Goal: Task Accomplishment & Management: Manage account settings

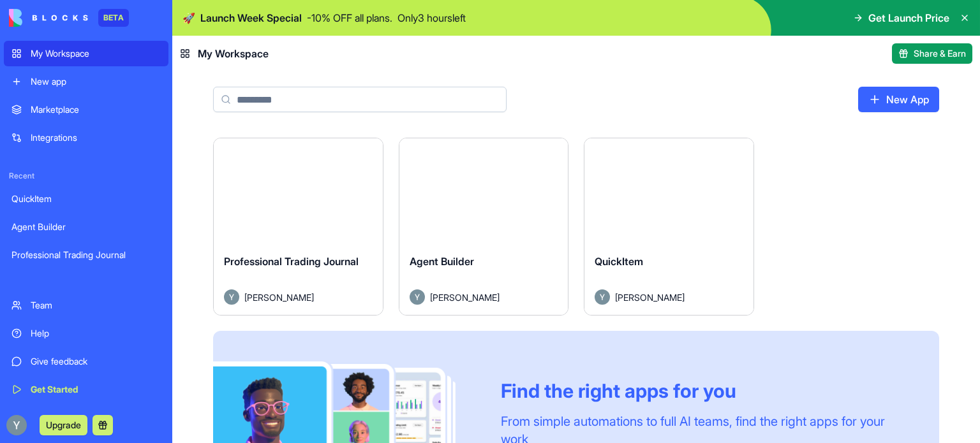
click at [309, 190] on button "Launch" at bounding box center [298, 192] width 96 height 26
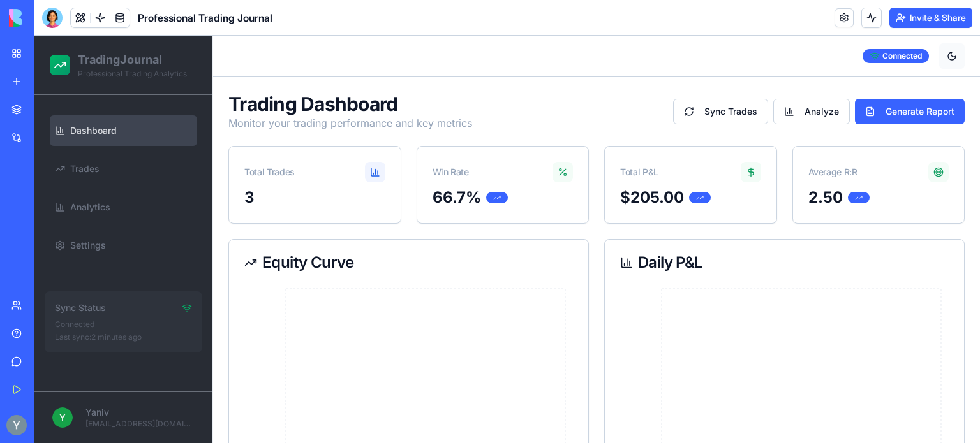
click at [941, 54] on button at bounding box center [952, 56] width 26 height 26
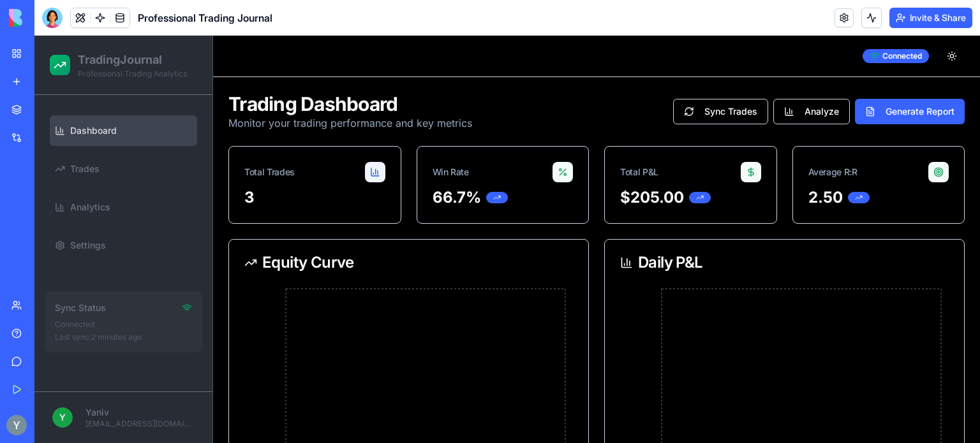
scroll to position [64, 0]
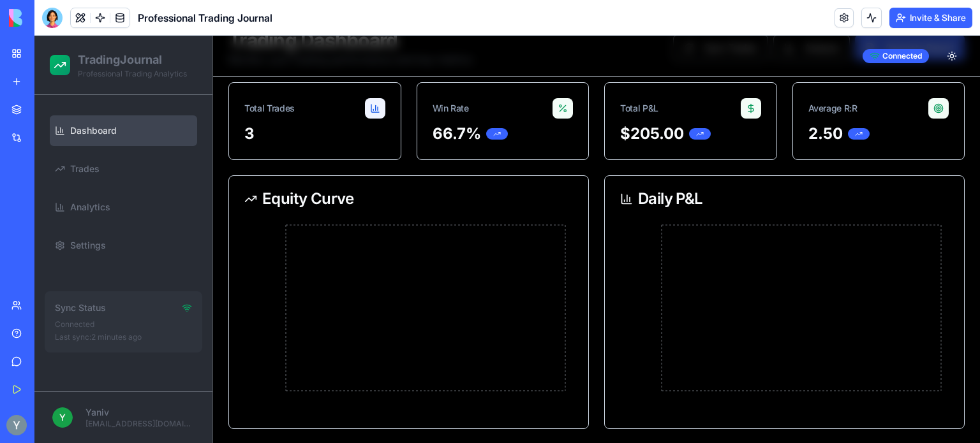
drag, startPoint x: 728, startPoint y: 57, endPoint x: 767, endPoint y: 57, distance: 38.9
click at [767, 57] on div "Toggle sidebar Connected" at bounding box center [596, 56] width 767 height 41
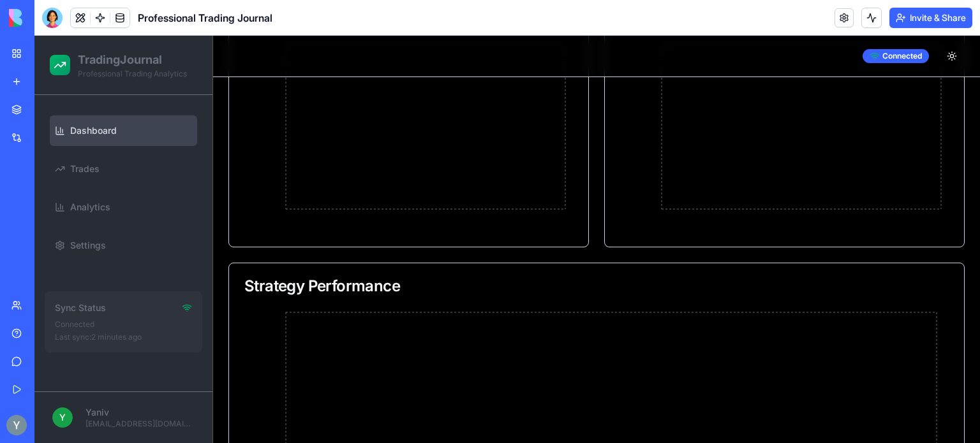
scroll to position [0, 0]
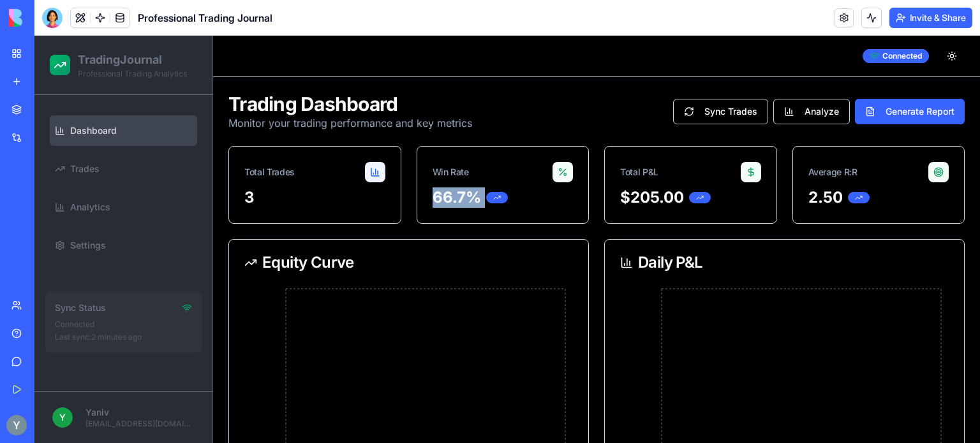
drag, startPoint x: 424, startPoint y: 196, endPoint x: 510, endPoint y: 196, distance: 86.7
click at [510, 196] on div "66.7%" at bounding box center [503, 206] width 172 height 36
click at [529, 189] on div "66.7%" at bounding box center [502, 198] width 141 height 20
click at [557, 175] on icon at bounding box center [562, 172] width 10 height 10
drag, startPoint x: 738, startPoint y: 167, endPoint x: 978, endPoint y: 51, distance: 267.0
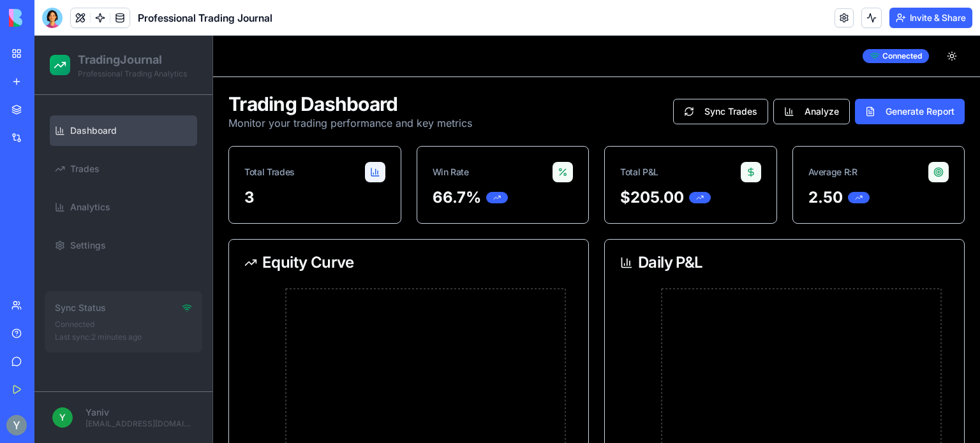
click at [746, 167] on icon at bounding box center [751, 172] width 10 height 10
click at [941, 55] on button at bounding box center [952, 56] width 26 height 26
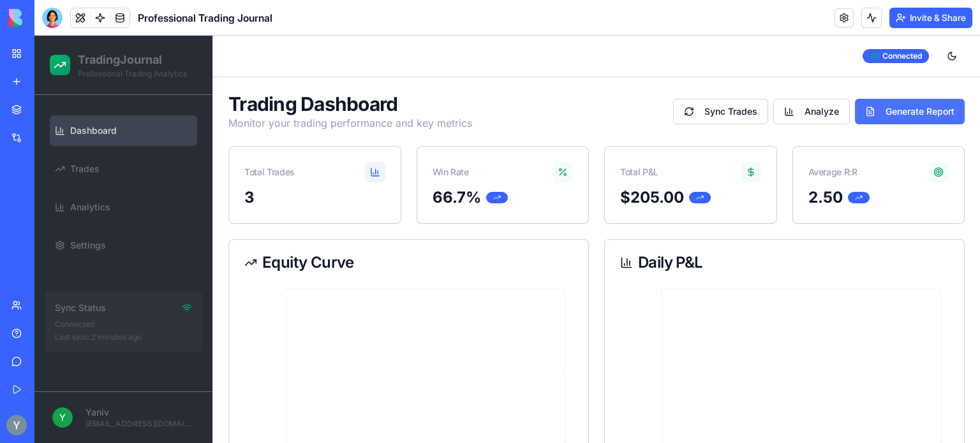
click at [918, 109] on button "Generate Report" at bounding box center [910, 112] width 110 height 26
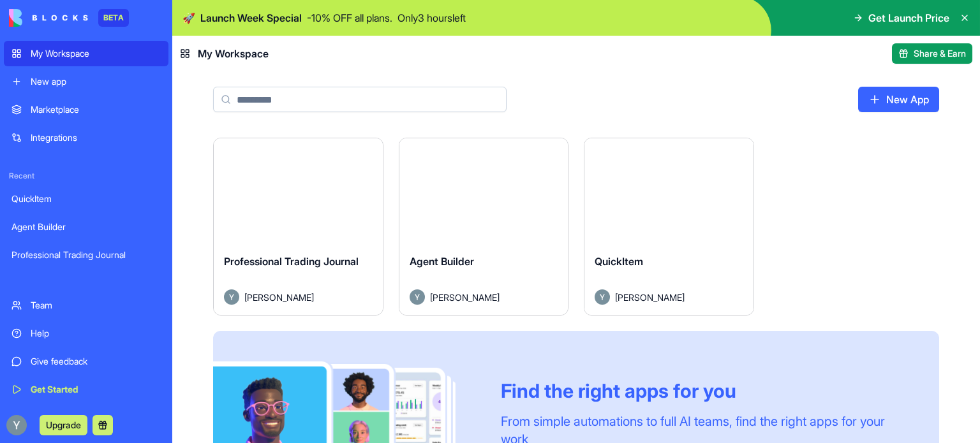
click at [365, 155] on html "BETA My Workspace New app Marketplace Integrations Recent QuickItem Agent Build…" at bounding box center [490, 221] width 980 height 443
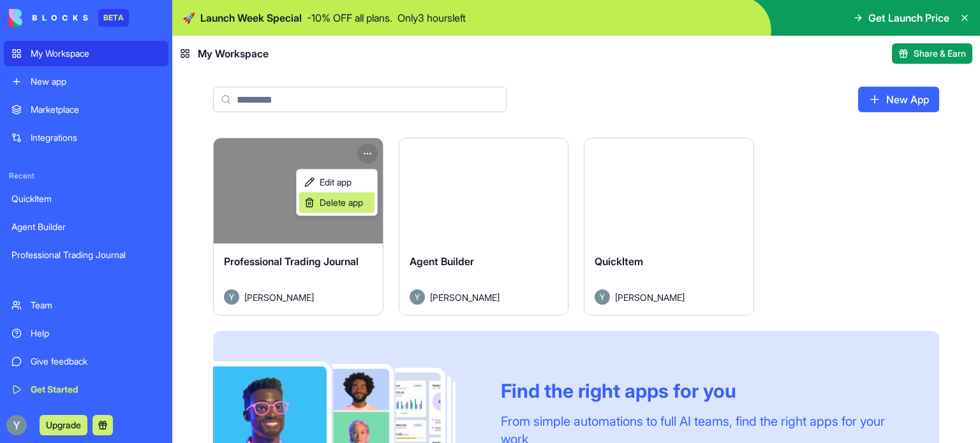
click at [342, 206] on span "Delete app" at bounding box center [341, 202] width 43 height 13
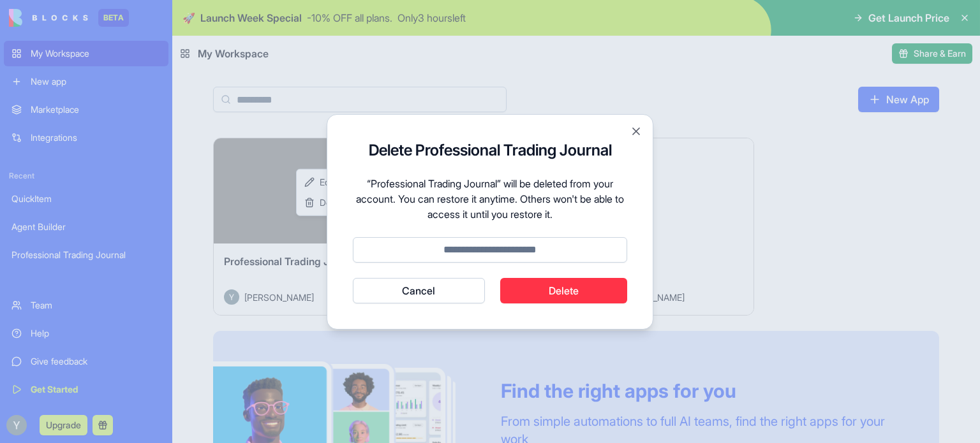
click at [543, 290] on button "Delete" at bounding box center [564, 291] width 128 height 26
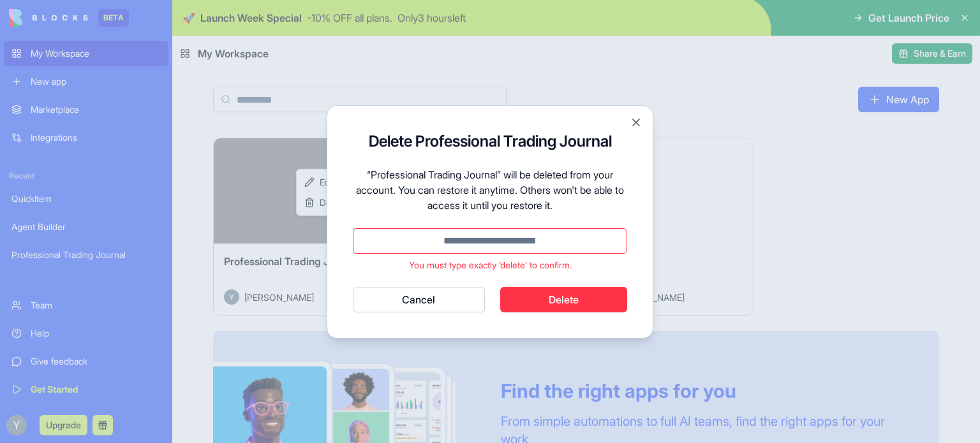
click at [519, 268] on p "You must type exactly ‘delete’ to confirm." at bounding box center [490, 265] width 274 height 13
copy p "delete"
click at [470, 239] on input at bounding box center [490, 241] width 274 height 26
paste input "******"
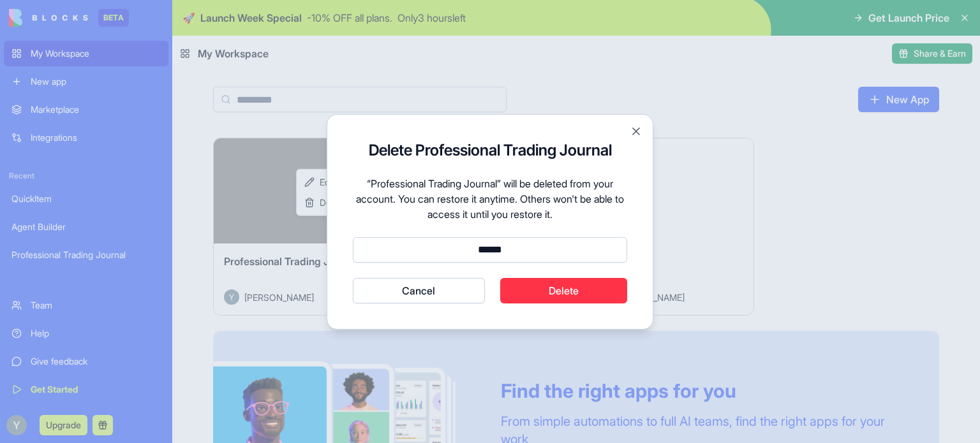
type input "******"
click at [556, 300] on button "Delete" at bounding box center [564, 291] width 128 height 26
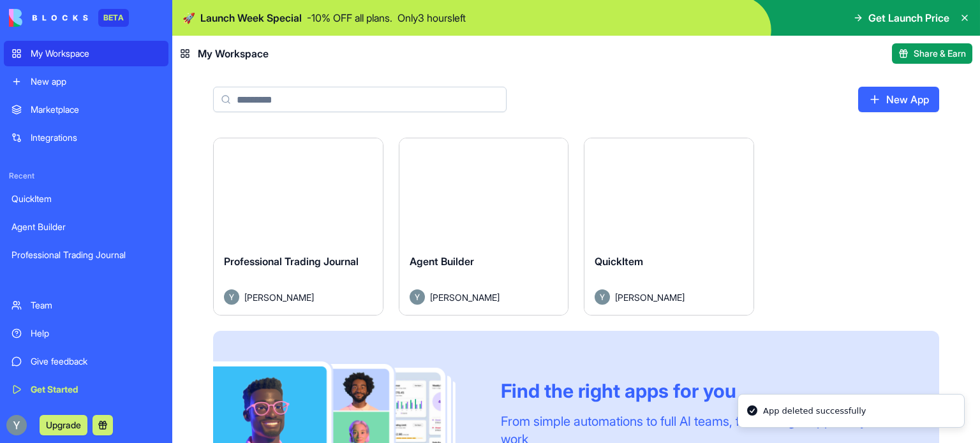
click at [889, 223] on div "Launch Professional Trading Journal [PERSON_NAME] Launch Agent Builder [PERSON_…" at bounding box center [576, 340] width 726 height 405
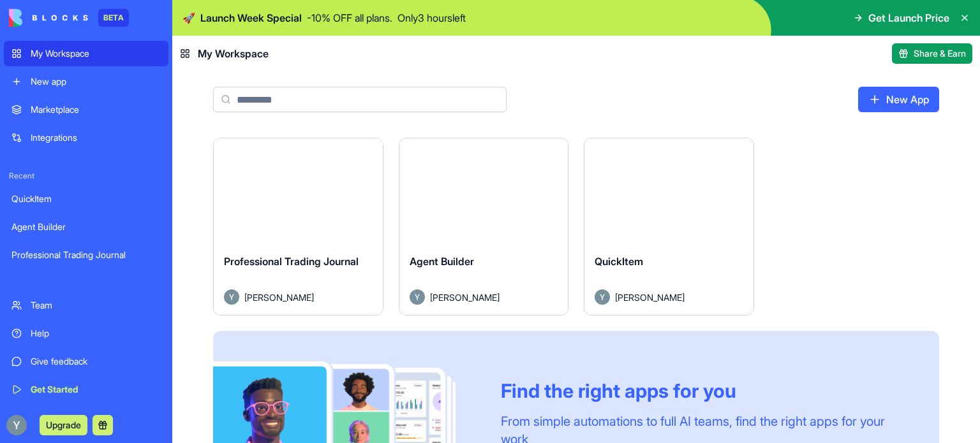
drag, startPoint x: 889, startPoint y: 223, endPoint x: 901, endPoint y: 240, distance: 20.7
click at [901, 240] on div "Launch Professional Trading Journal [PERSON_NAME] Launch Agent Builder [PERSON_…" at bounding box center [576, 340] width 726 height 405
click at [300, 188] on button "Launch" at bounding box center [298, 192] width 96 height 26
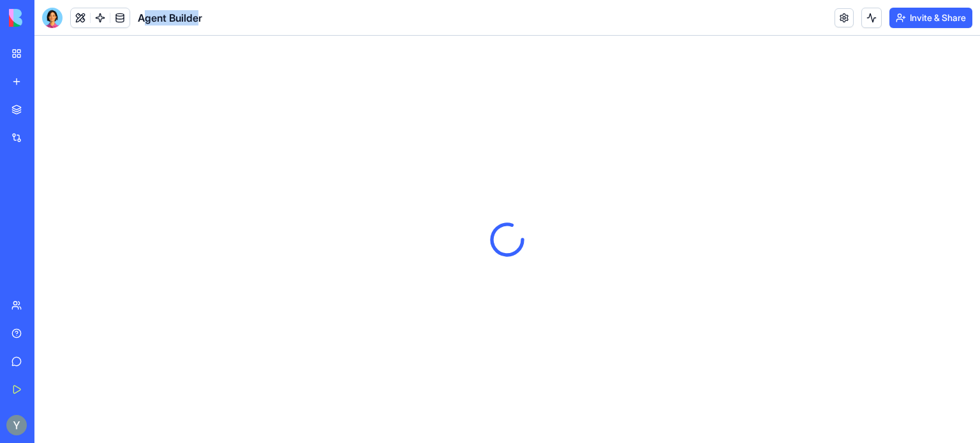
drag, startPoint x: 189, startPoint y: 18, endPoint x: 145, endPoint y: 18, distance: 44.0
click at [145, 18] on span "Agent Builder" at bounding box center [170, 17] width 64 height 15
click at [158, 17] on span "Agent Builder" at bounding box center [170, 17] width 64 height 15
drag, startPoint x: 660, startPoint y: 10, endPoint x: 652, endPoint y: 13, distance: 8.6
drag, startPoint x: 652, startPoint y: 13, endPoint x: 819, endPoint y: 6, distance: 167.3
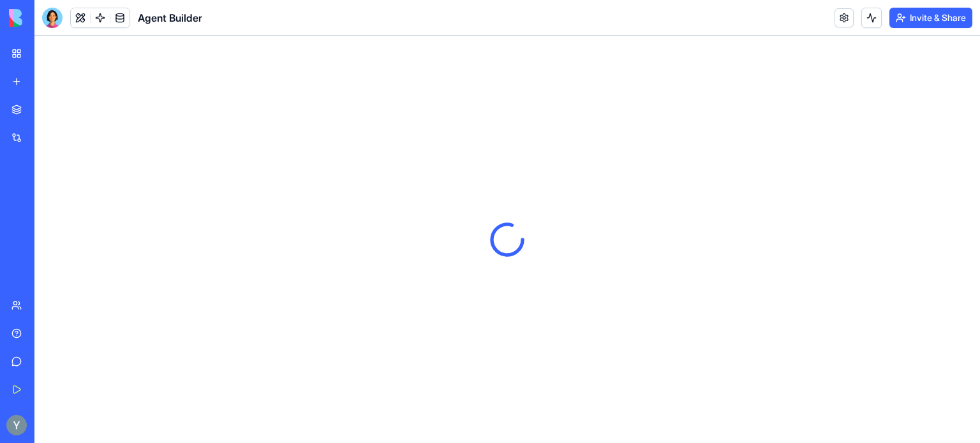
click at [730, 11] on header "Agent Builder Invite & Share" at bounding box center [506, 18] width 945 height 36
click at [843, 21] on link at bounding box center [843, 17] width 19 height 19
click at [842, 21] on link at bounding box center [843, 17] width 19 height 19
click at [760, 27] on header "Agent Builder Invite & Share" at bounding box center [506, 18] width 945 height 36
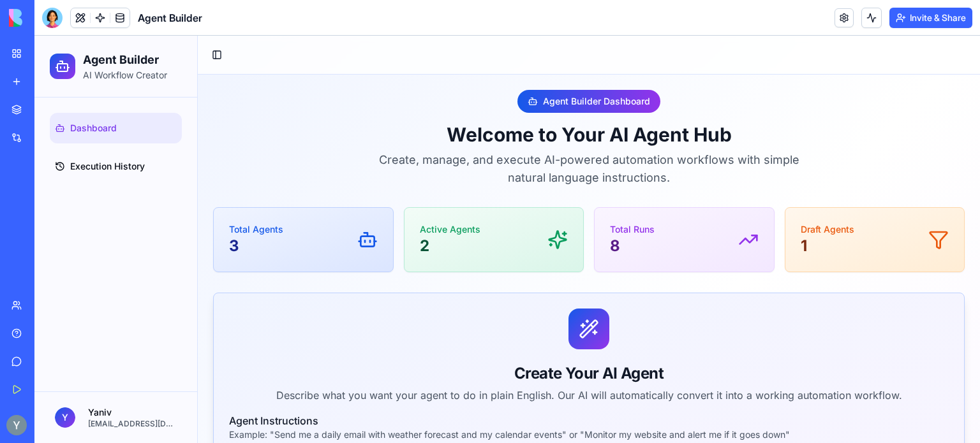
drag, startPoint x: 546, startPoint y: 96, endPoint x: 633, endPoint y: 89, distance: 87.1
drag, startPoint x: 642, startPoint y: 98, endPoint x: 624, endPoint y: 106, distance: 19.7
click at [626, 104] on div "Agent Builder Dashboard" at bounding box center [588, 101] width 143 height 23
click at [785, 113] on div "Agent Builder Dashboard Welcome to Your AI Agent Hub Create, manage, and execut…" at bounding box center [588, 138] width 751 height 97
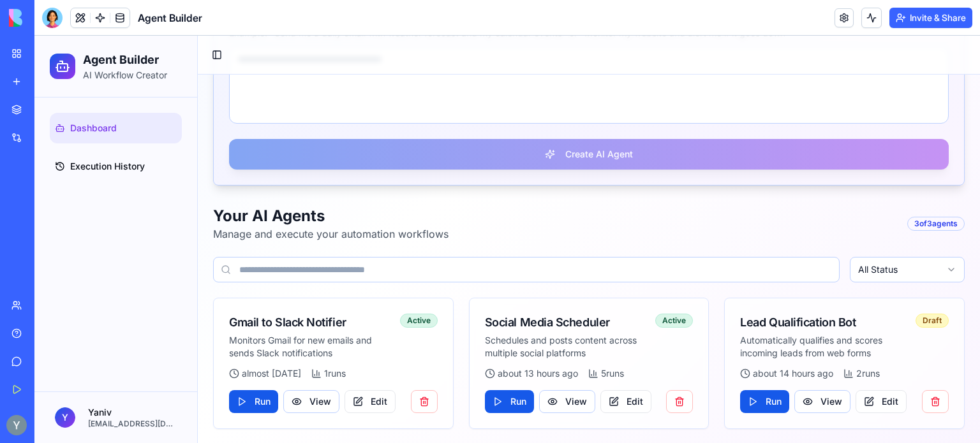
scroll to position [402, 0]
drag, startPoint x: 239, startPoint y: 318, endPoint x: 325, endPoint y: 329, distance: 87.4
click at [323, 329] on div "Gmail to Slack Notifier" at bounding box center [312, 322] width 166 height 18
click at [326, 328] on div "Gmail to Slack Notifier" at bounding box center [312, 322] width 166 height 18
click at [364, 400] on button "Edit" at bounding box center [369, 401] width 51 height 23
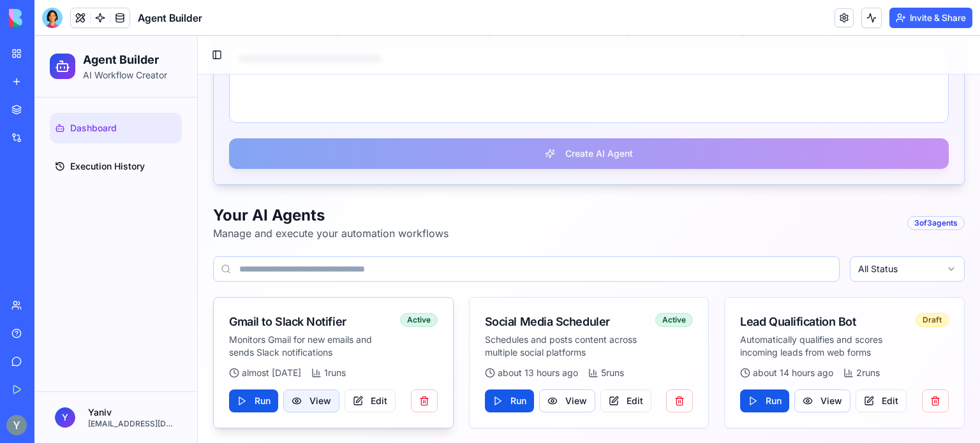
click at [323, 402] on button "View" at bounding box center [311, 401] width 56 height 23
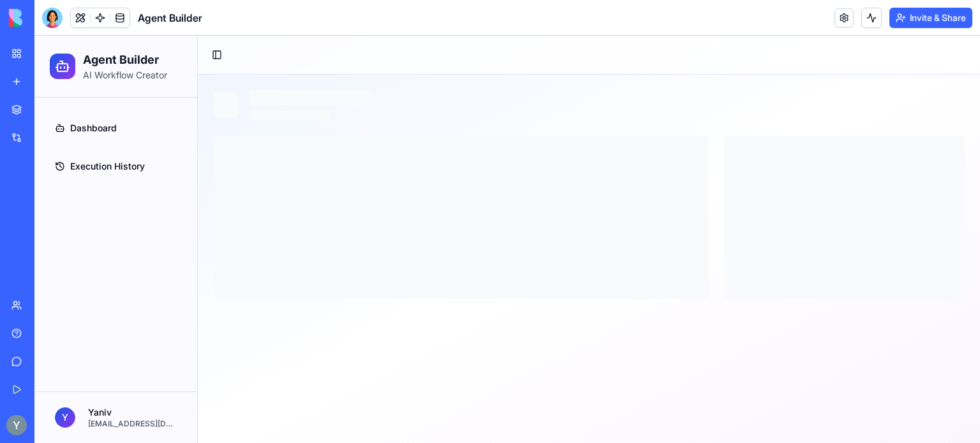
scroll to position [0, 0]
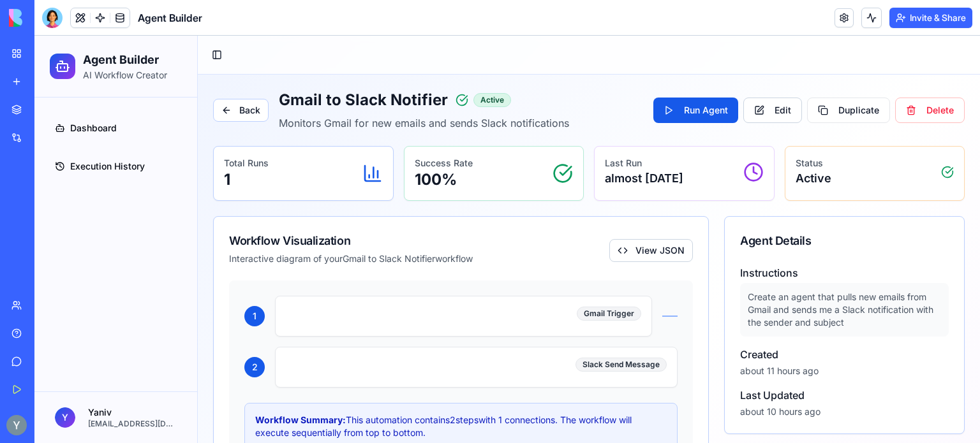
click at [609, 321] on div "Gmail Trigger" at bounding box center [464, 317] width 376 height 40
click at [645, 247] on button "View JSON" at bounding box center [651, 250] width 84 height 23
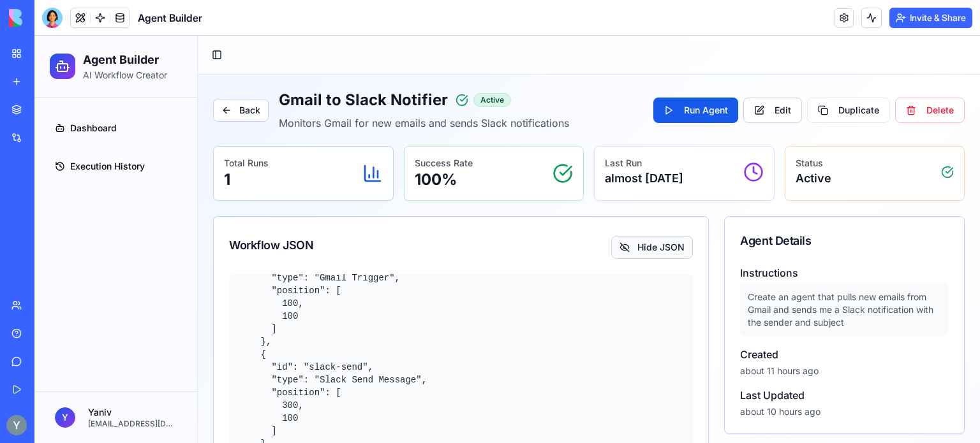
scroll to position [43, 0]
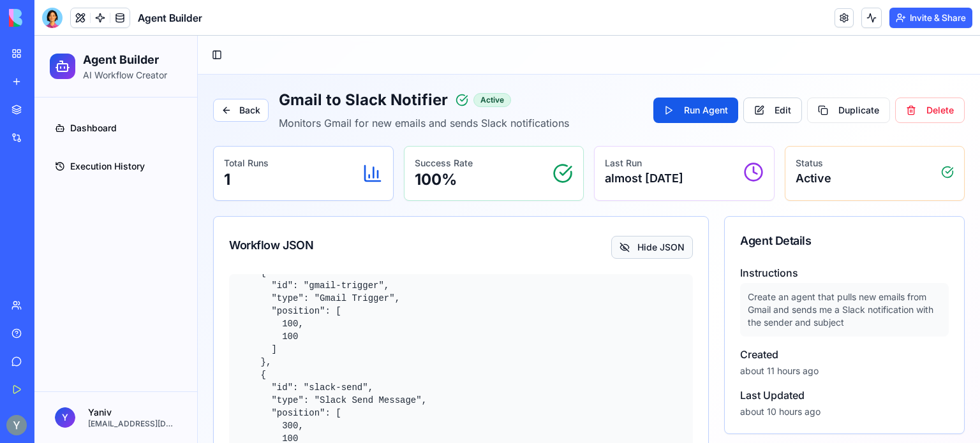
click at [647, 247] on button "Hide JSON" at bounding box center [652, 247] width 82 height 23
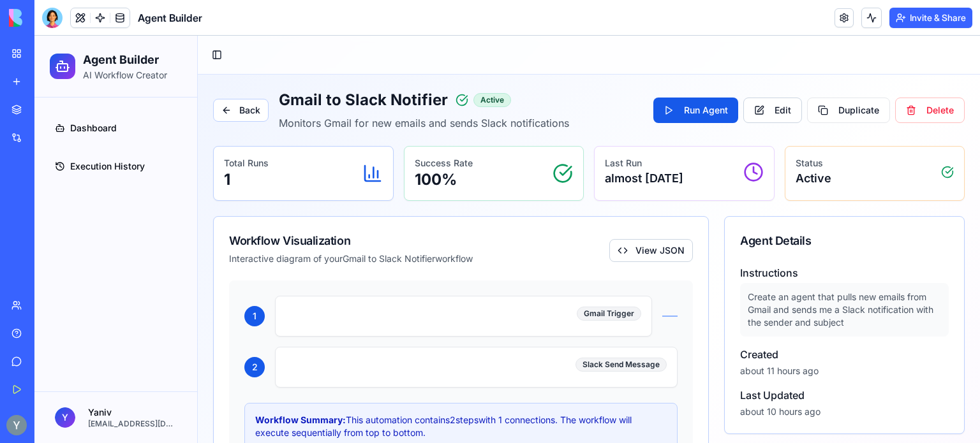
scroll to position [0, 0]
click at [705, 108] on button "Run Agent" at bounding box center [695, 111] width 85 height 26
click at [927, 114] on button "Delete" at bounding box center [930, 111] width 70 height 26
click at [78, 137] on link "Dashboard" at bounding box center [116, 128] width 132 height 31
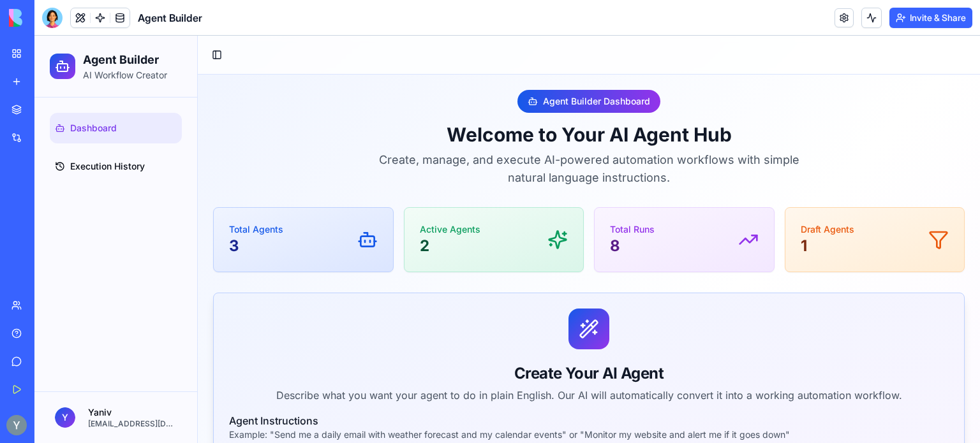
click at [47, 109] on div "Marketplace" at bounding box center [39, 109] width 17 height 13
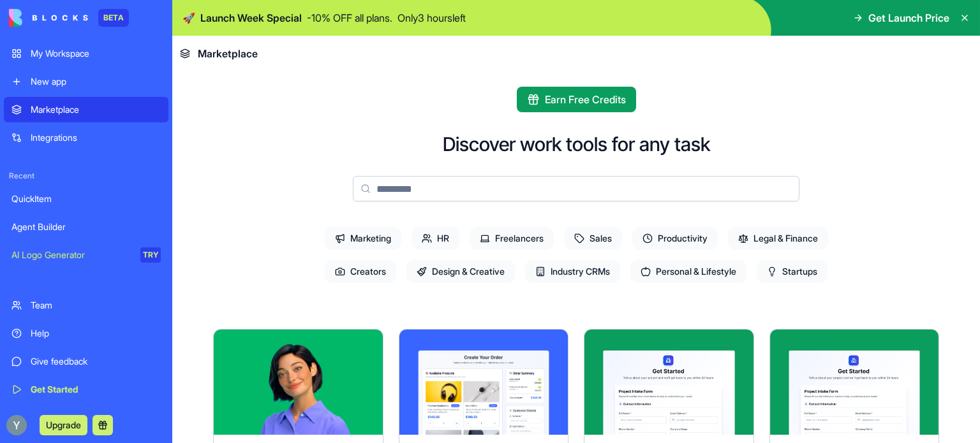
click at [54, 48] on div "My Workspace" at bounding box center [96, 53] width 130 height 13
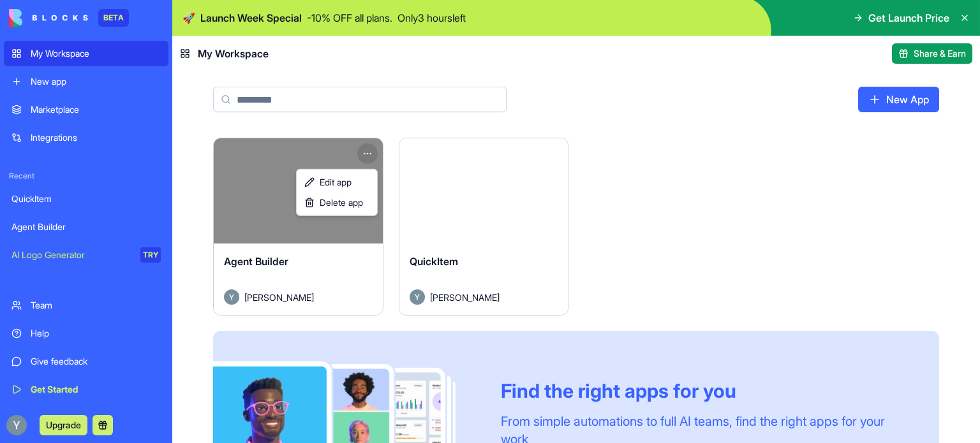
click at [366, 152] on html "BETA My Workspace New app Marketplace Integrations Recent QuickItem Agent Build…" at bounding box center [490, 221] width 980 height 443
click at [358, 203] on span "Delete app" at bounding box center [341, 202] width 43 height 13
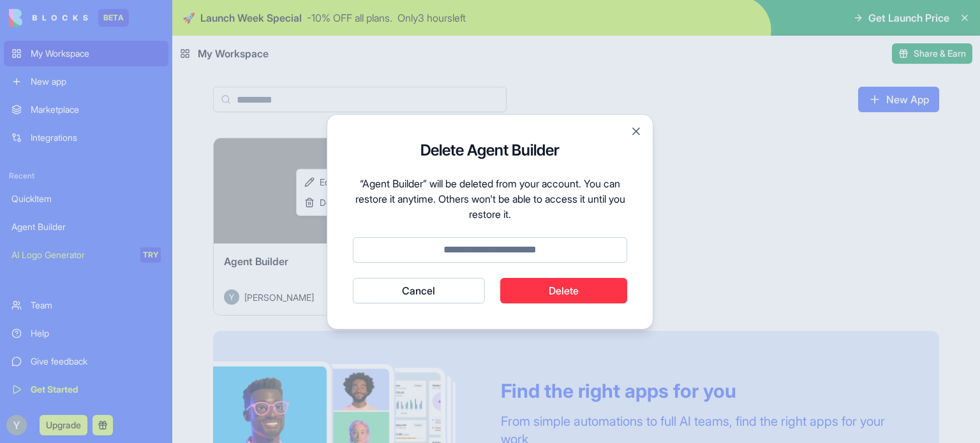
click at [556, 292] on button "Delete" at bounding box center [564, 291] width 128 height 26
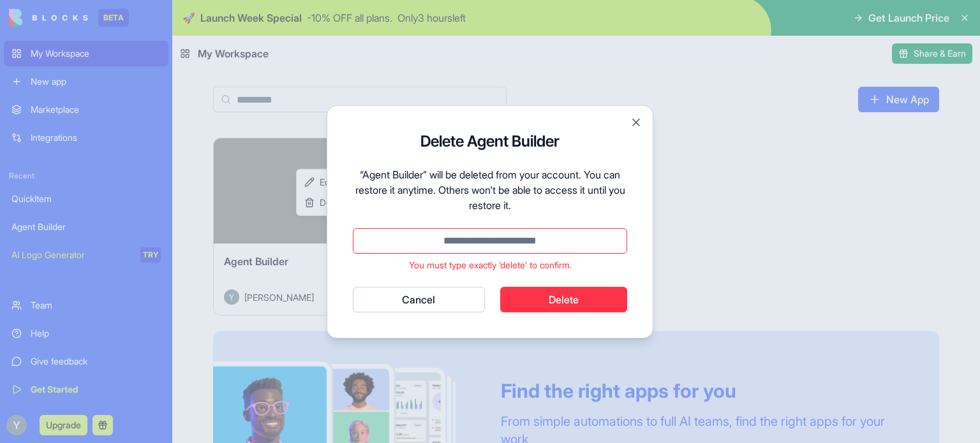
click at [495, 237] on input at bounding box center [490, 241] width 274 height 26
paste input "******"
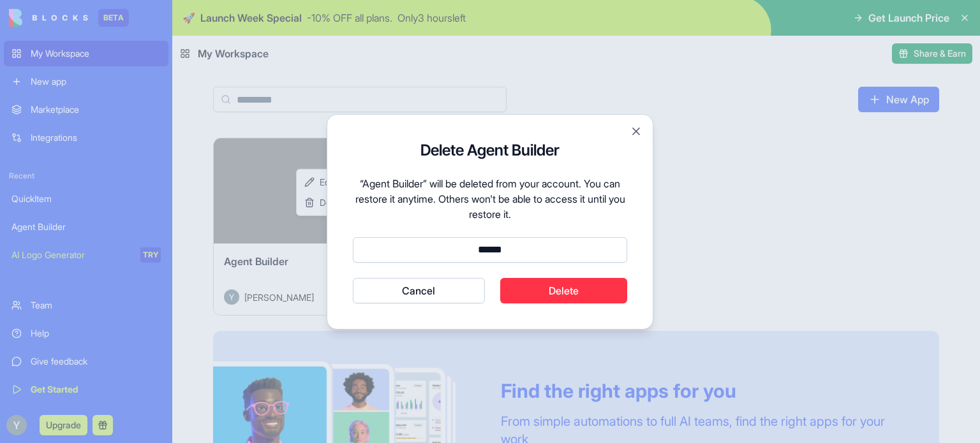
type input "******"
click at [562, 298] on button "Delete" at bounding box center [564, 291] width 128 height 26
